Goal: Download file/media

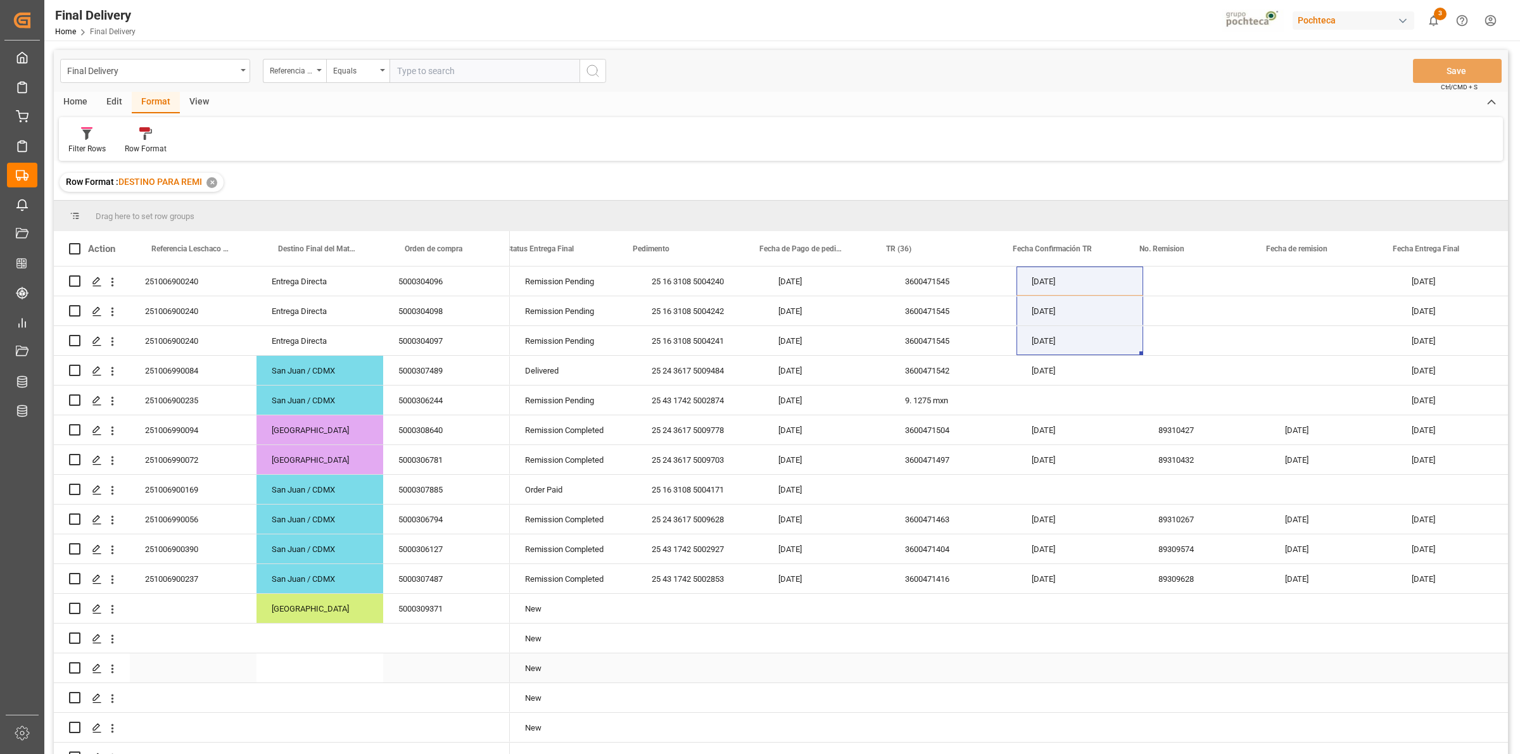
scroll to position [0, 19]
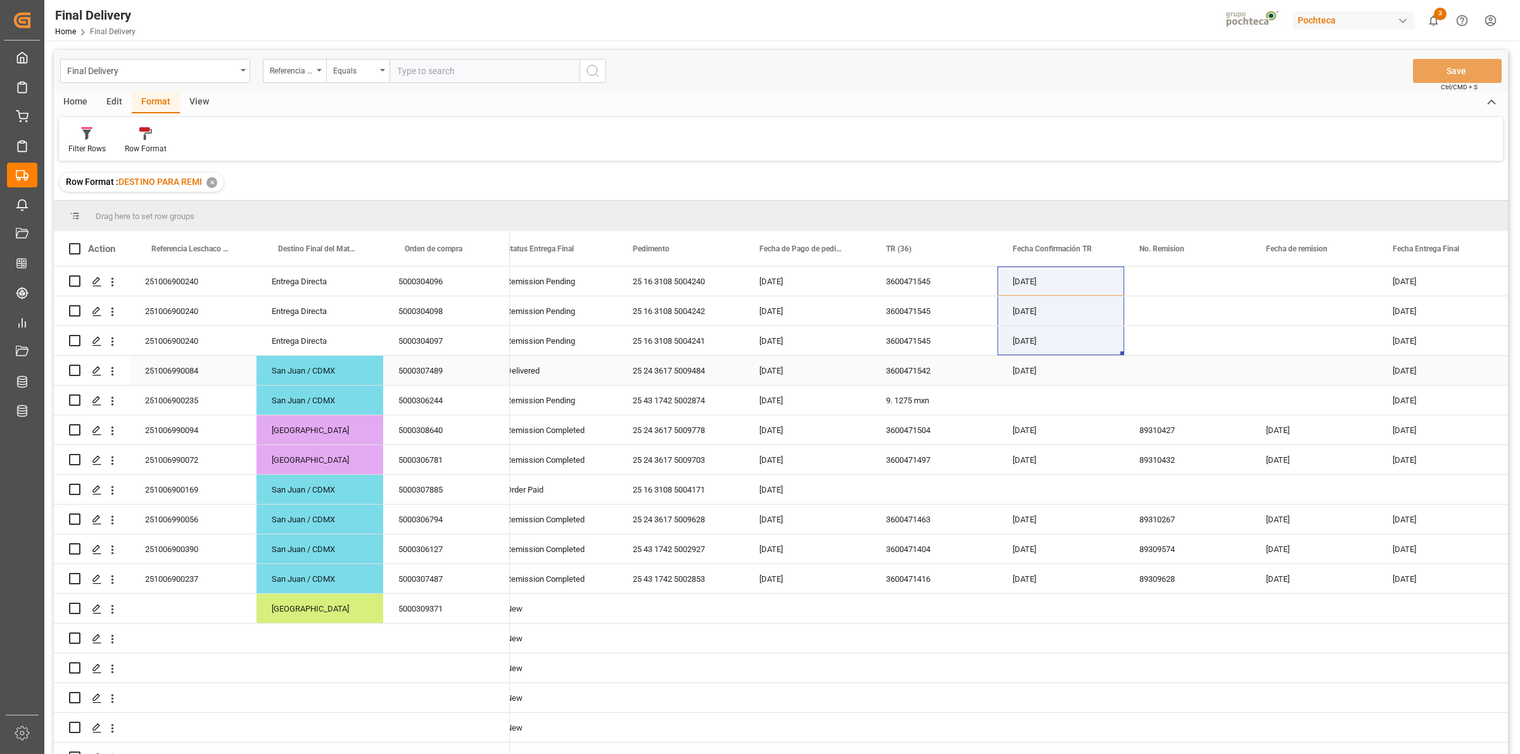
click at [1173, 339] on div "Press SPACE to select this row." at bounding box center [1187, 340] width 127 height 29
click at [89, 104] on div "Home" at bounding box center [75, 103] width 43 height 22
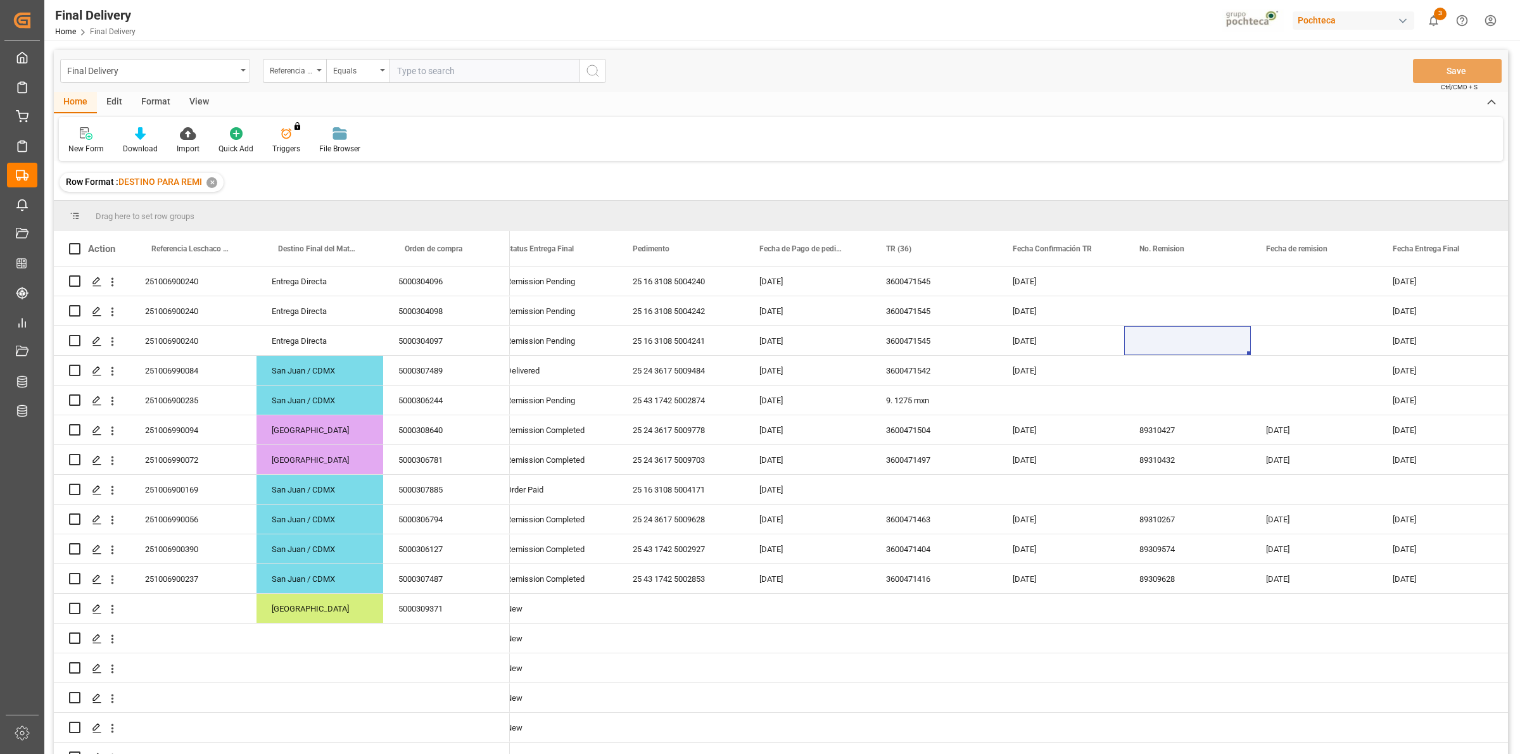
click at [196, 101] on div "View" at bounding box center [199, 103] width 39 height 22
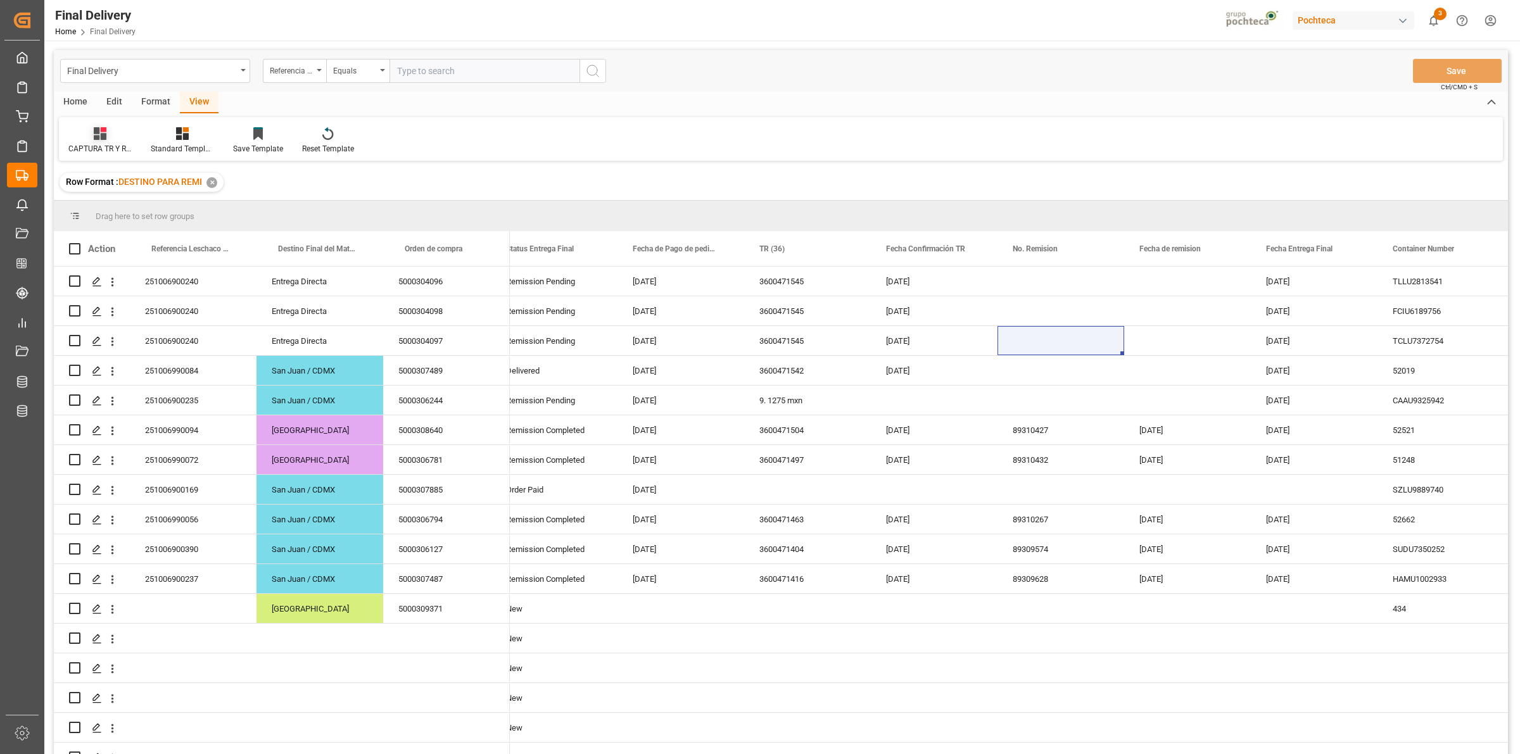
click at [90, 146] on div "CAPTURA TR Y RETRASO CON ENTREGA Y SUCURSAL" at bounding box center [99, 148] width 63 height 11
click at [187, 141] on div "Standard Templates" at bounding box center [182, 141] width 82 height 28
click at [191, 178] on div "Notificación de Entregas" at bounding box center [216, 178] width 111 height 13
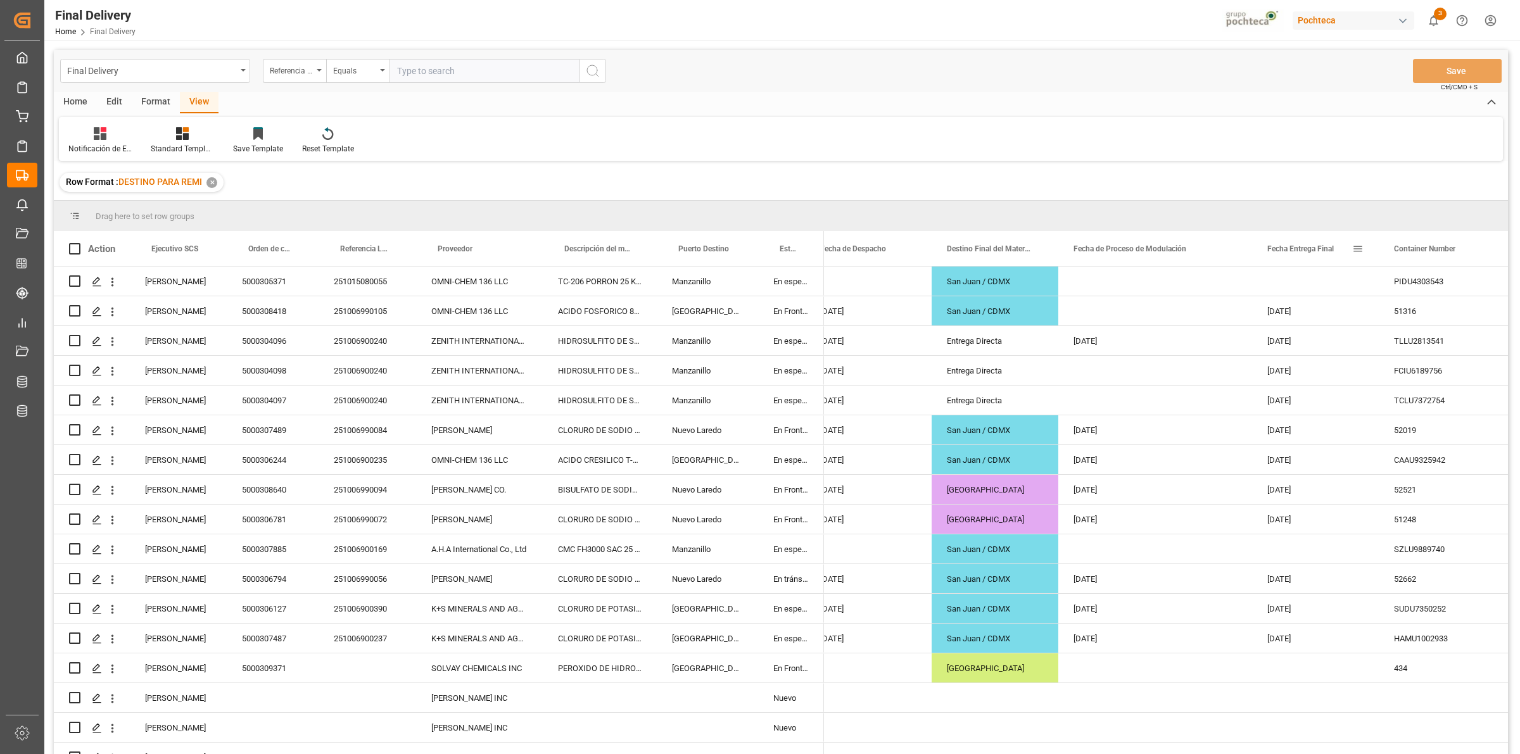
click at [1360, 251] on span at bounding box center [1357, 248] width 11 height 11
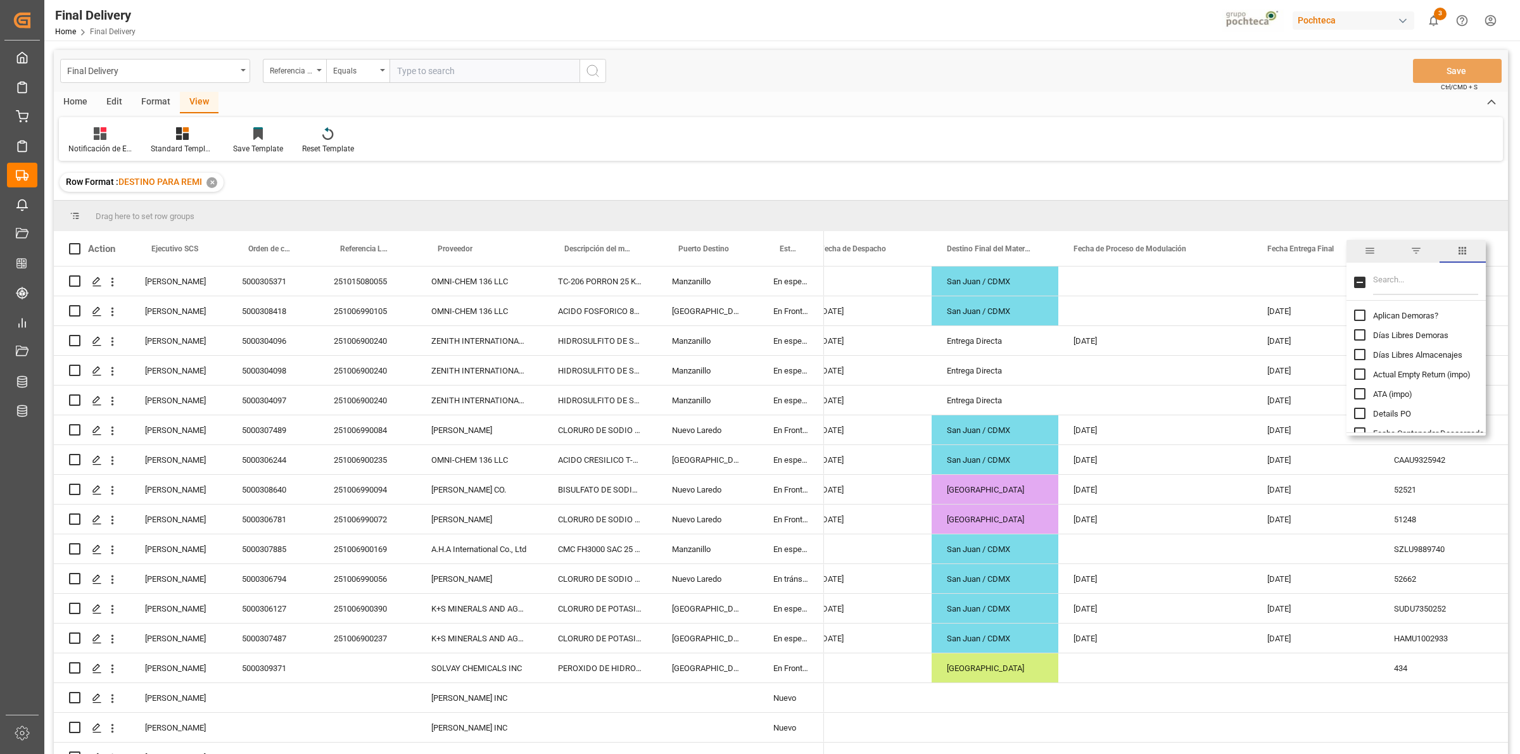
click at [1410, 252] on span "filter" at bounding box center [1415, 250] width 11 height 11
click at [1474, 314] on input "date" at bounding box center [1416, 317] width 124 height 25
type input "[DATE]"
click at [1427, 358] on button "Apply" at bounding box center [1431, 356] width 23 height 13
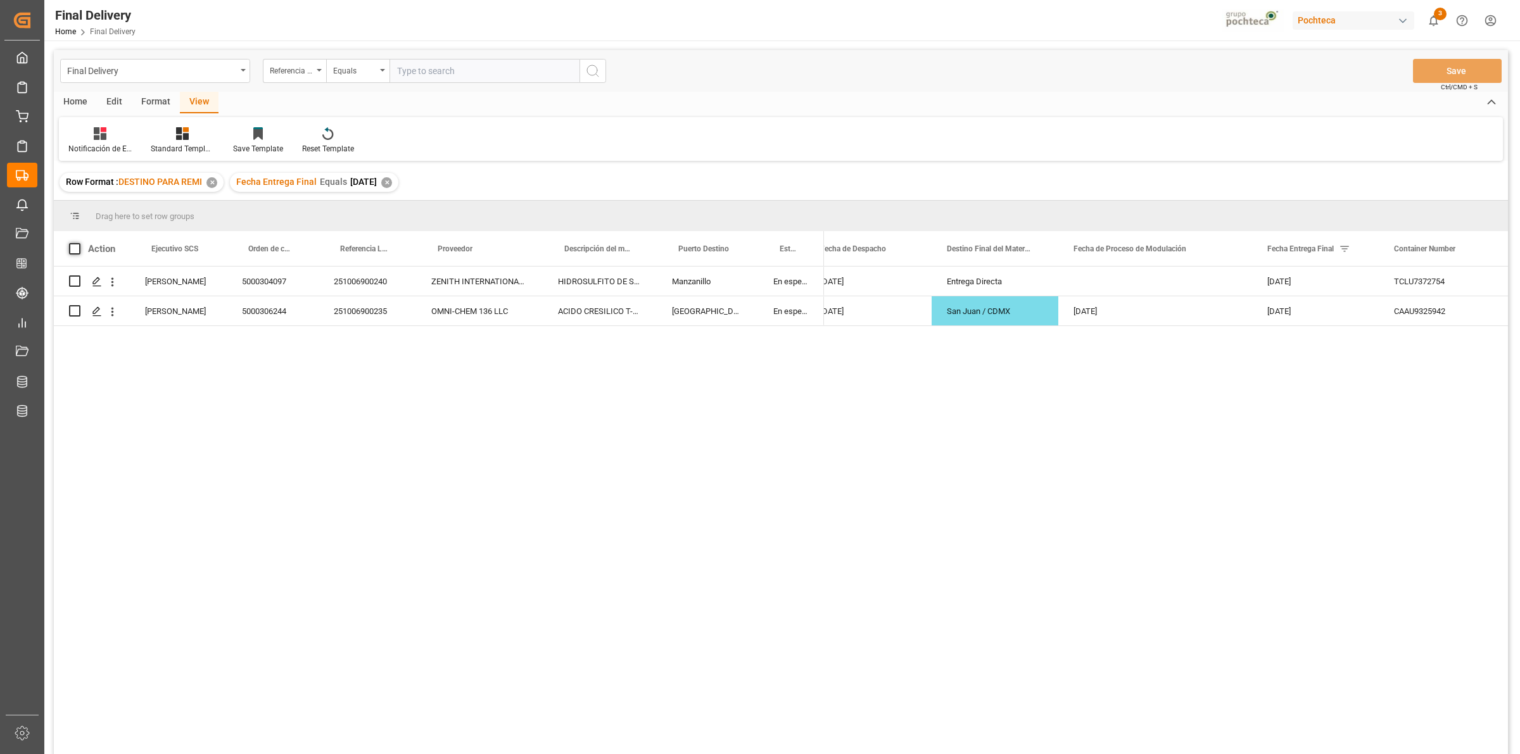
click at [73, 251] on span at bounding box center [74, 248] width 11 height 11
click at [79, 243] on input "checkbox" at bounding box center [79, 243] width 0 height 0
checkbox input "true"
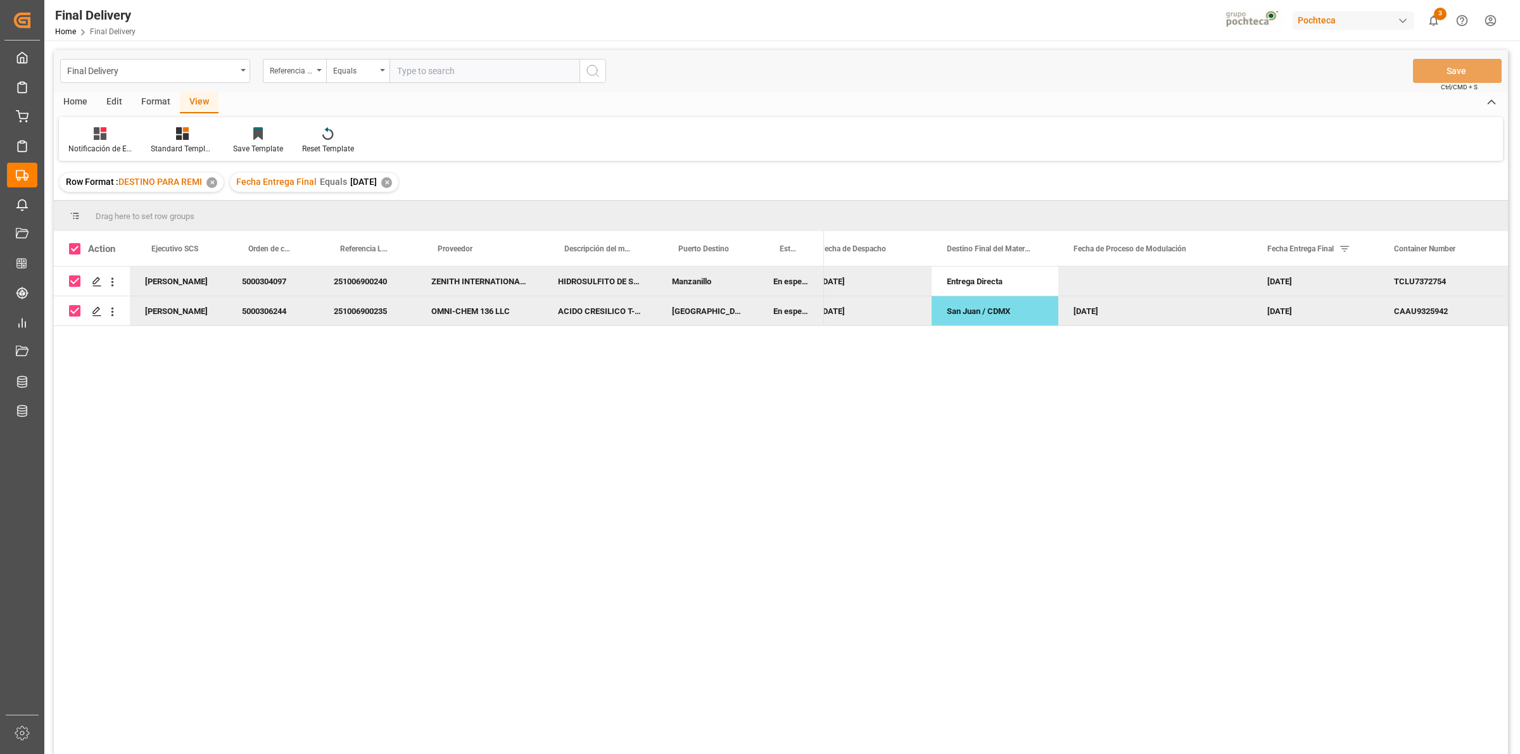
click at [76, 108] on div "Home" at bounding box center [75, 103] width 43 height 22
click at [135, 128] on icon at bounding box center [140, 133] width 11 height 13
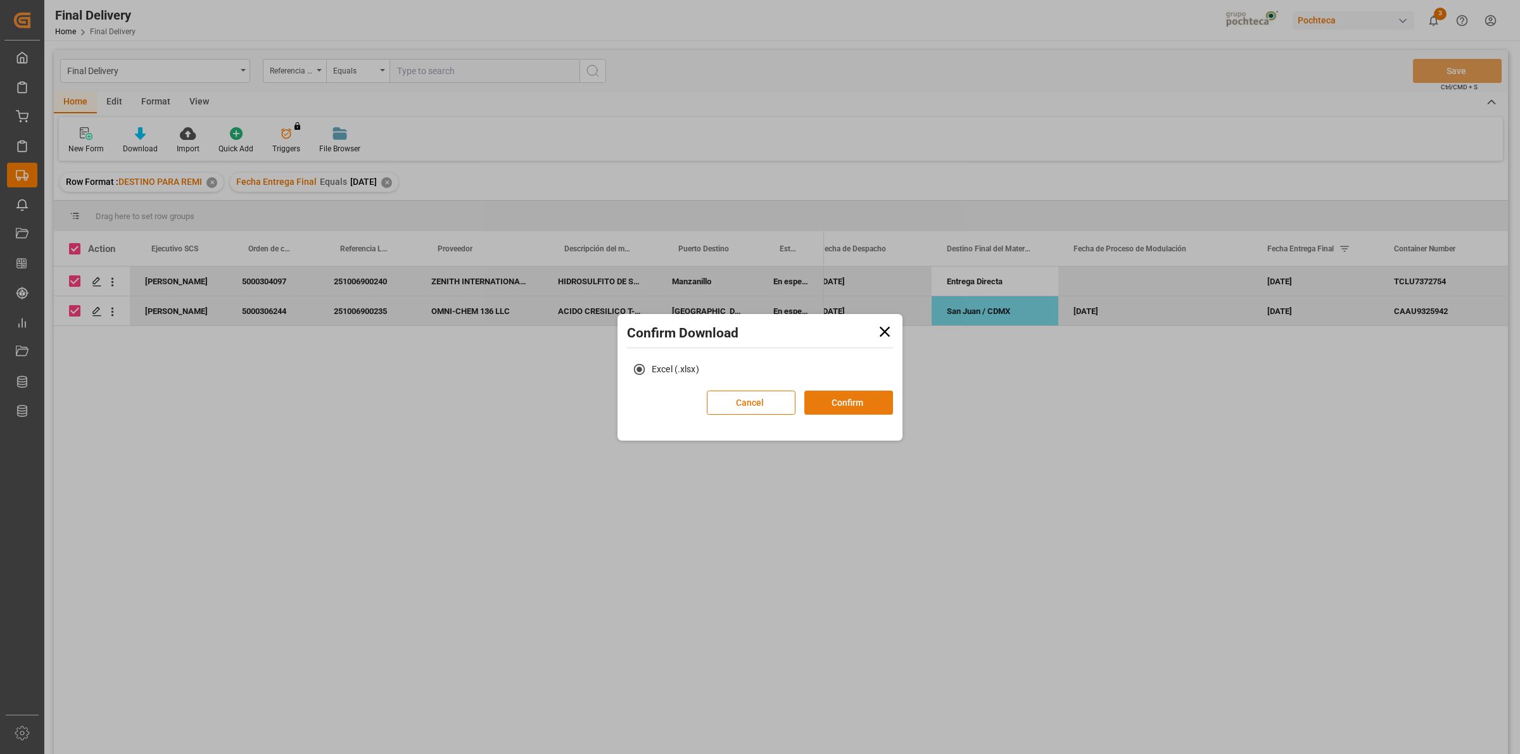
click at [855, 408] on button "Confirm" at bounding box center [848, 403] width 89 height 24
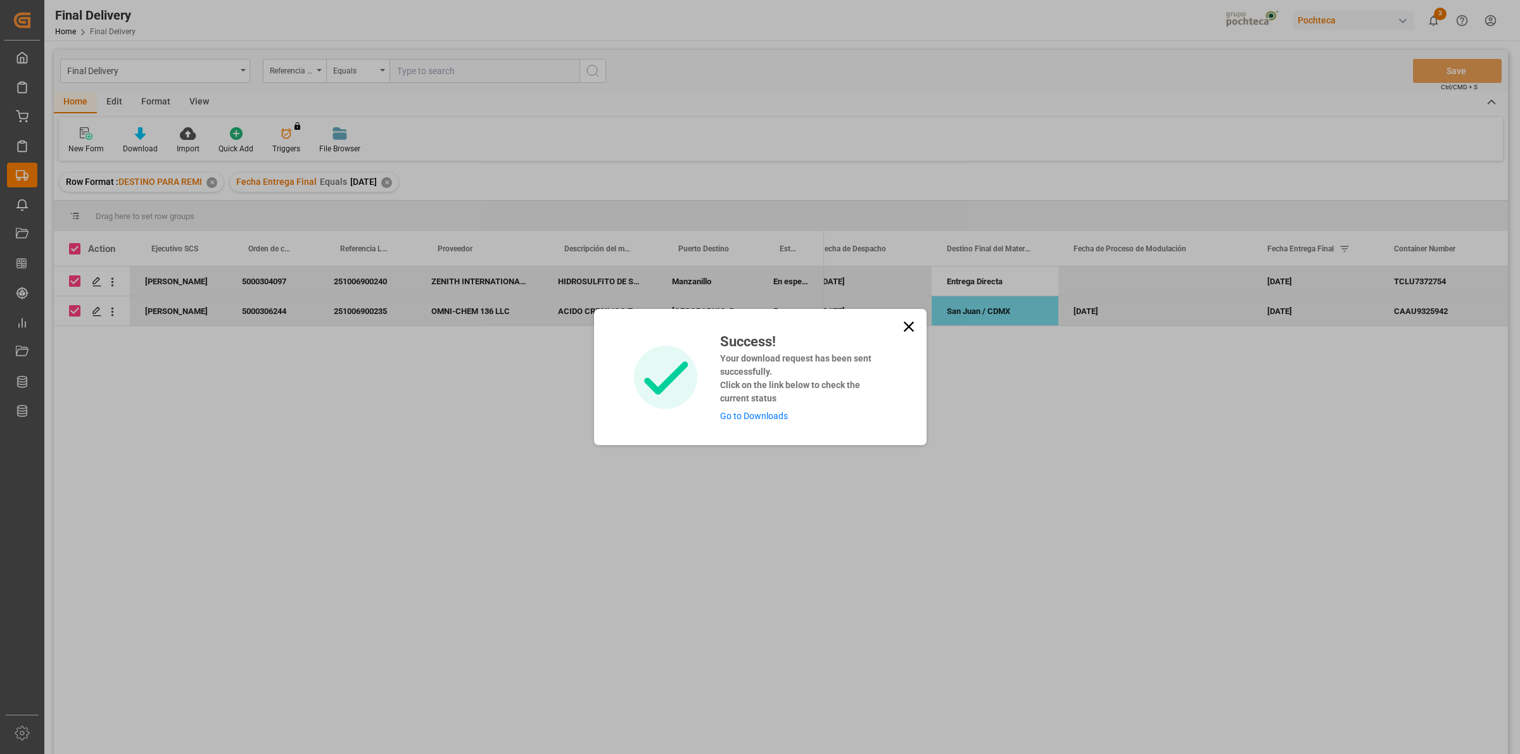
click at [778, 412] on link "Go to Downloads" at bounding box center [754, 416] width 68 height 10
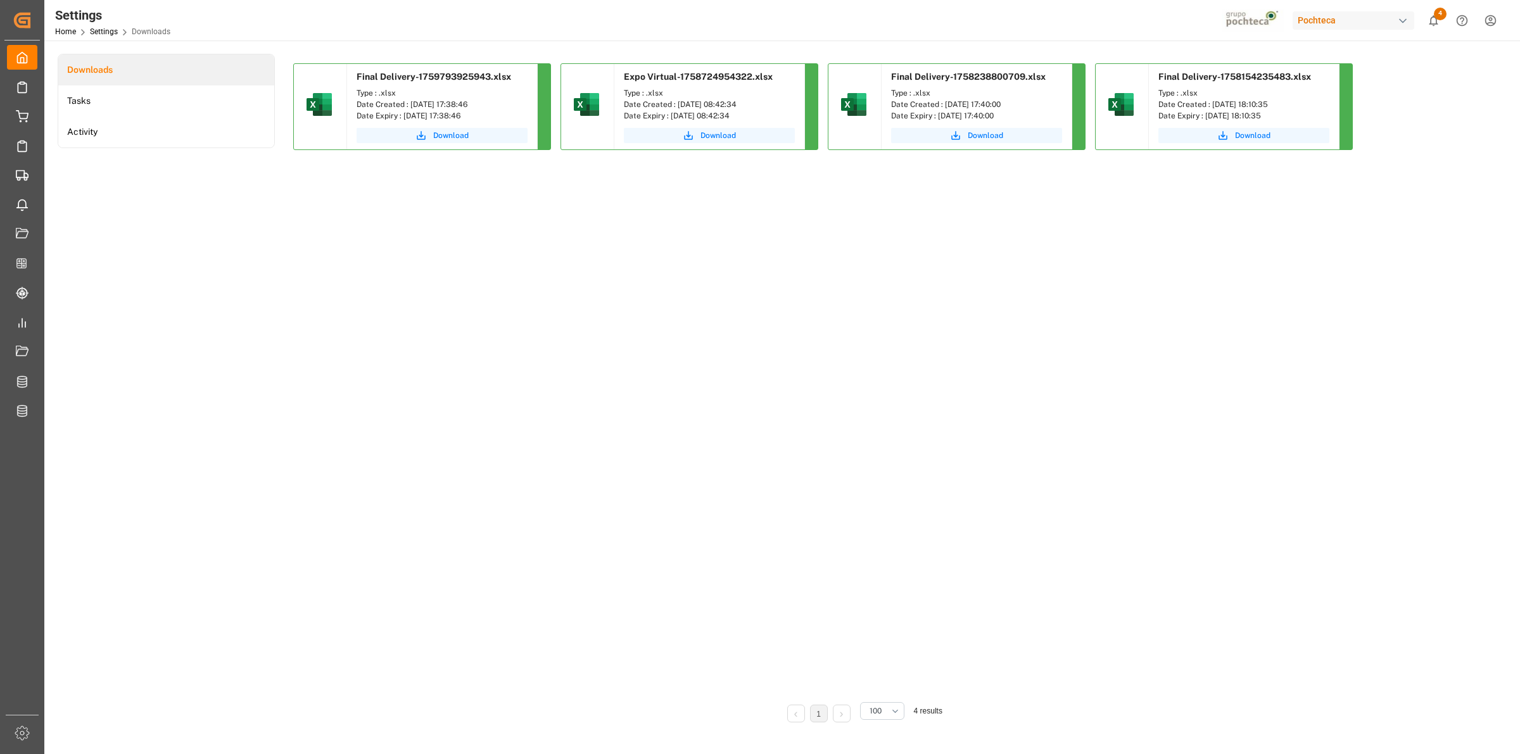
drag, startPoint x: 425, startPoint y: 130, endPoint x: 1116, endPoint y: 18, distance: 700.7
click at [425, 130] on icon "submit" at bounding box center [420, 135] width 11 height 11
